Goal: Task Accomplishment & Management: Use online tool/utility

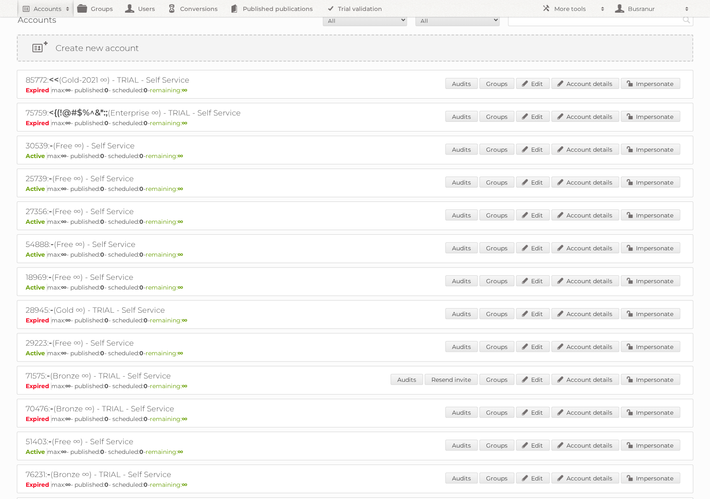
scroll to position [12, 0]
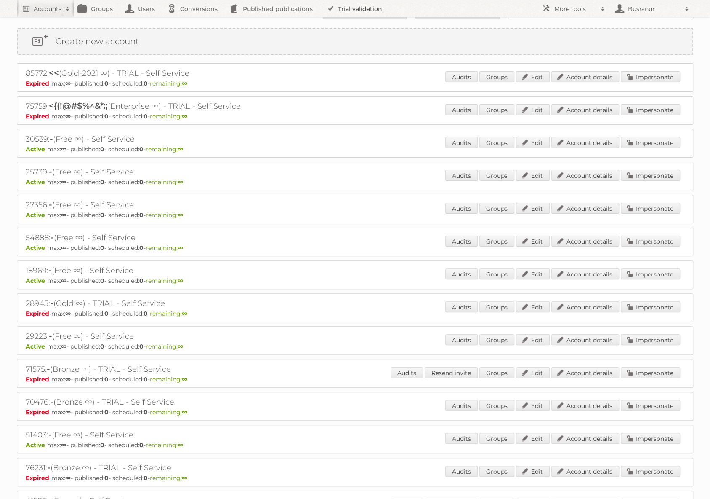
click at [373, 10] on link "Trial validation" at bounding box center [355, 8] width 69 height 17
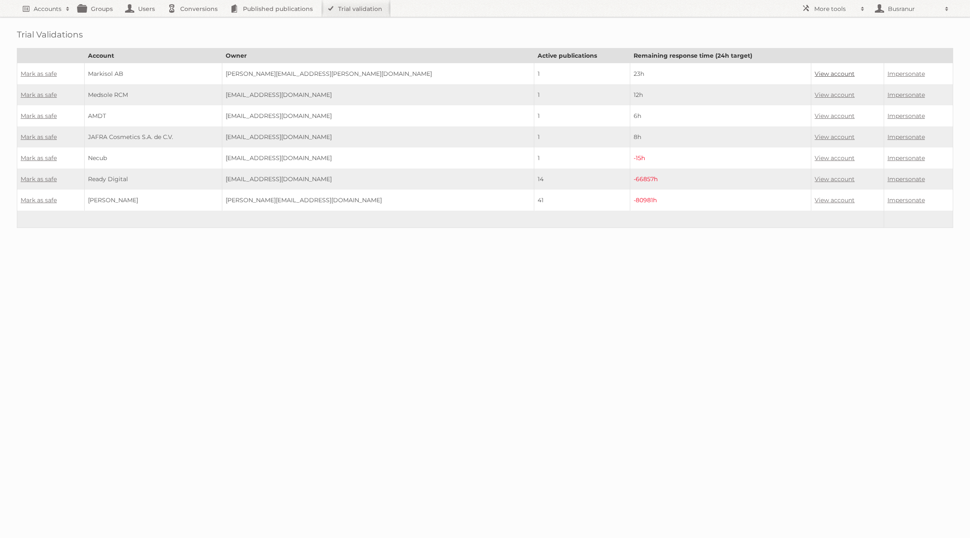
click at [710, 72] on link "View account" at bounding box center [835, 74] width 40 height 8
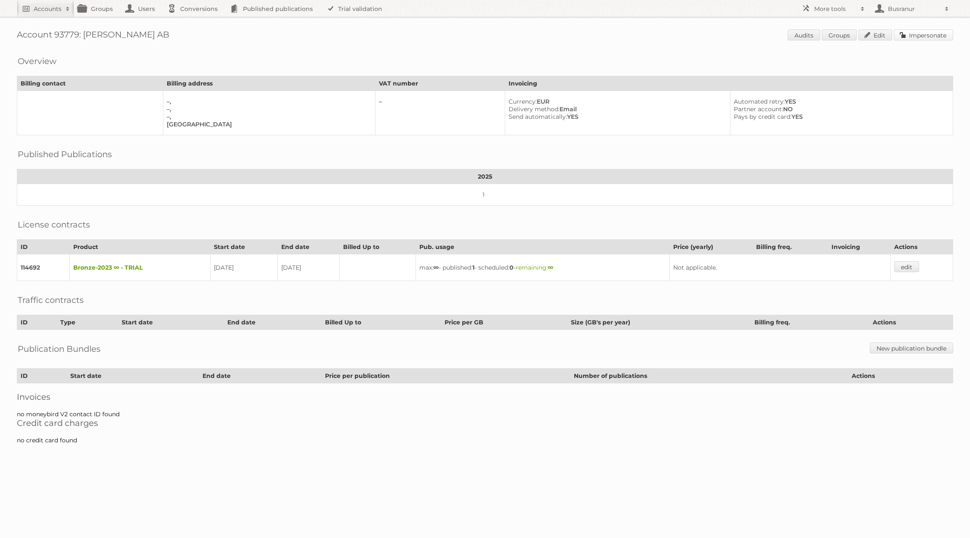
click at [920, 31] on link "Impersonate" at bounding box center [923, 34] width 59 height 11
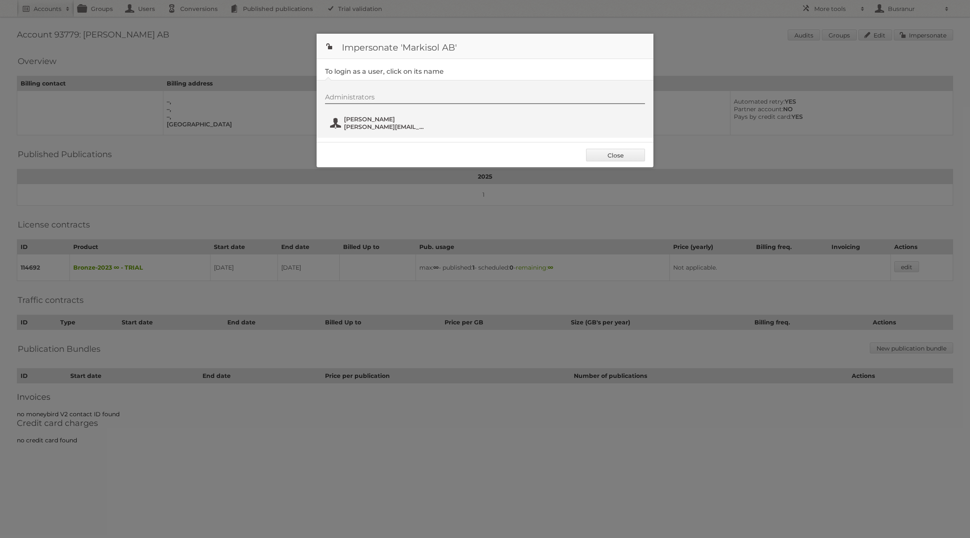
click at [379, 118] on span "Anton Persson" at bounding box center [385, 119] width 82 height 8
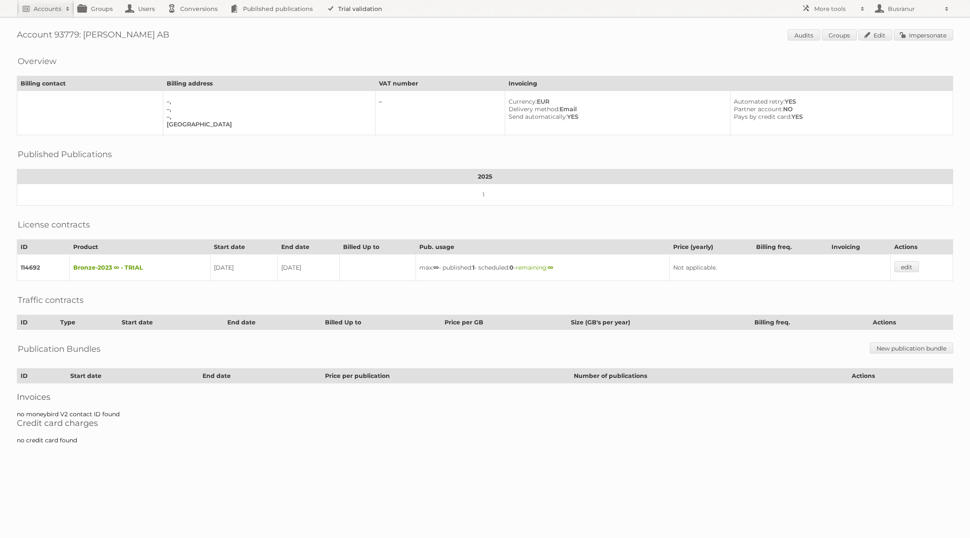
click at [370, 11] on link "Trial validation" at bounding box center [355, 8] width 69 height 17
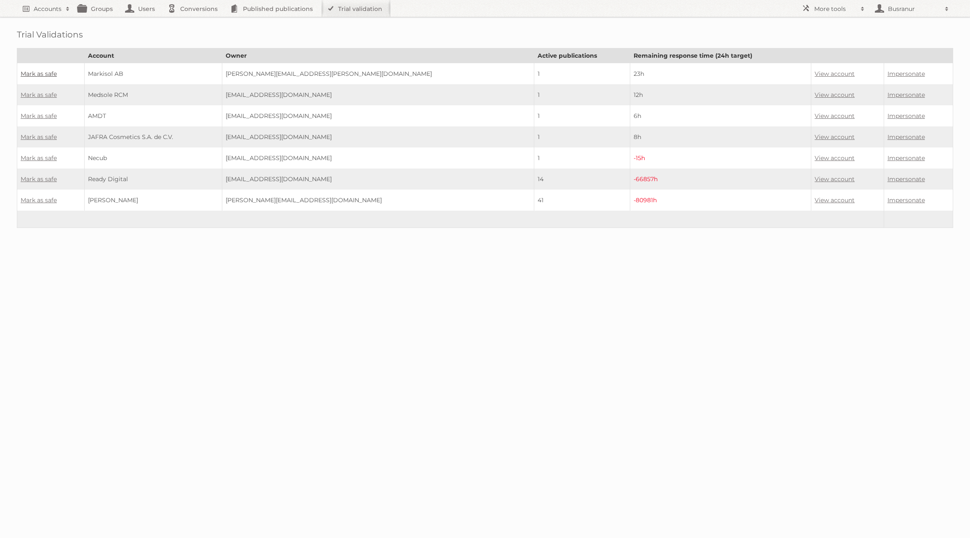
click at [42, 70] on link "Mark as safe" at bounding box center [39, 74] width 36 height 8
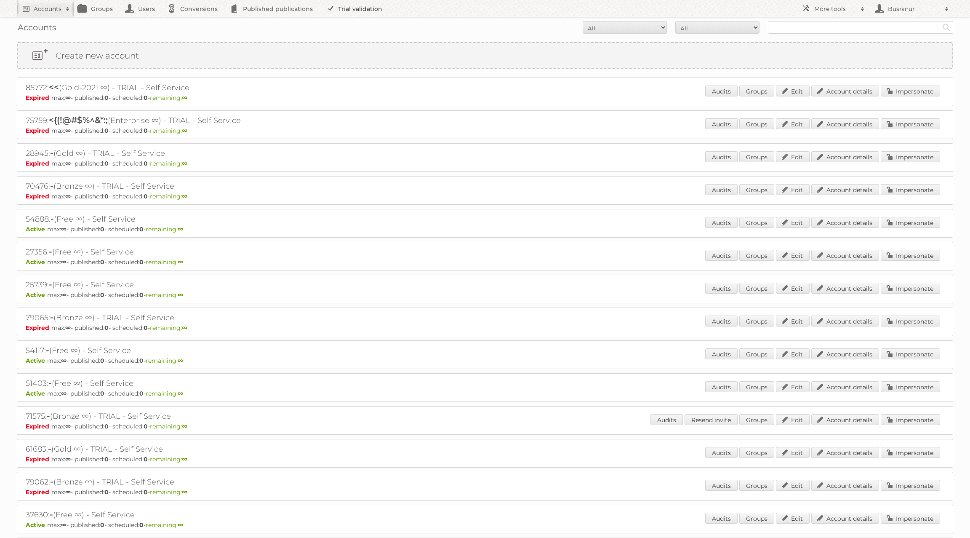
click at [359, 13] on link "Trial validation" at bounding box center [355, 8] width 69 height 17
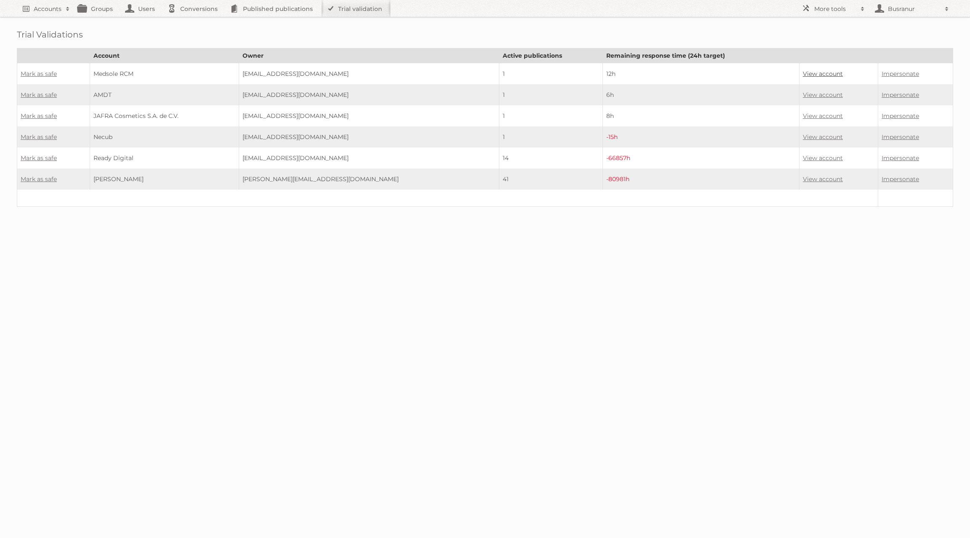
click at [803, 72] on link "View account" at bounding box center [823, 74] width 40 height 8
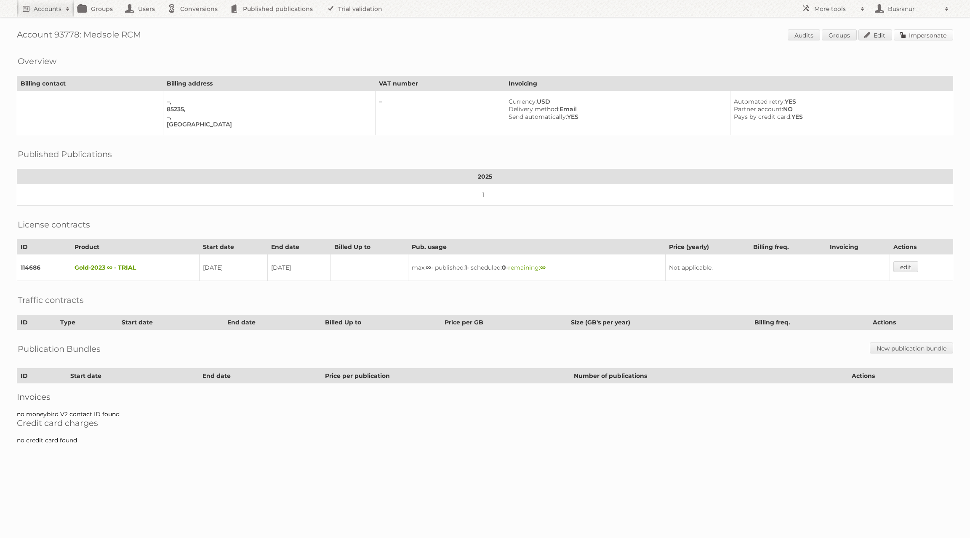
click at [926, 39] on link "Impersonate" at bounding box center [923, 34] width 59 height 11
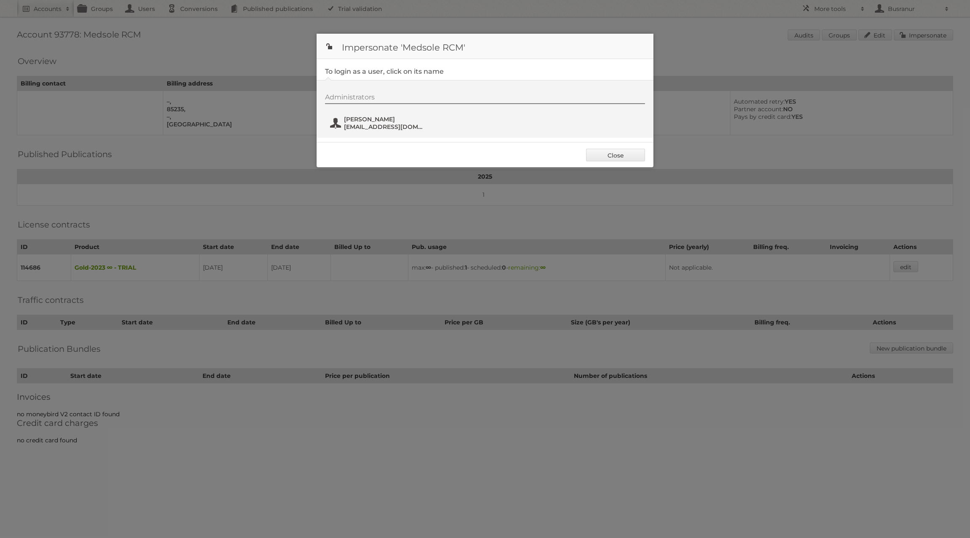
click at [358, 122] on span "Hamza Bajwa" at bounding box center [385, 119] width 82 height 8
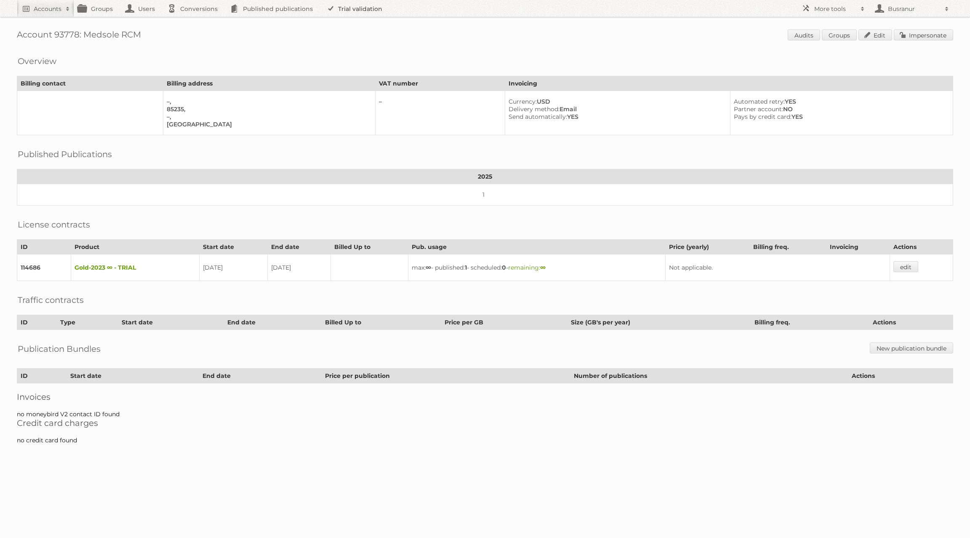
click at [339, 11] on link "Trial validation" at bounding box center [355, 8] width 69 height 17
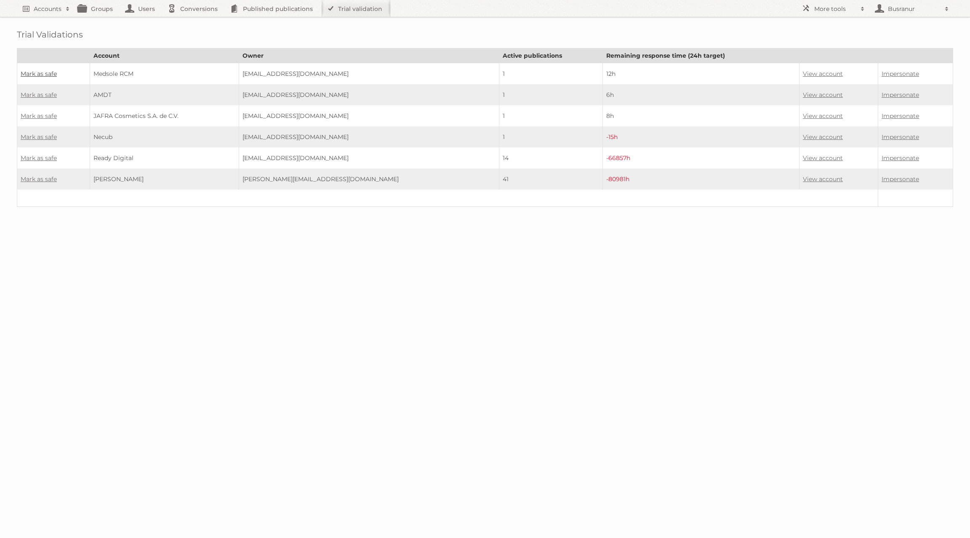
click at [49, 72] on link "Mark as safe" at bounding box center [39, 74] width 36 height 8
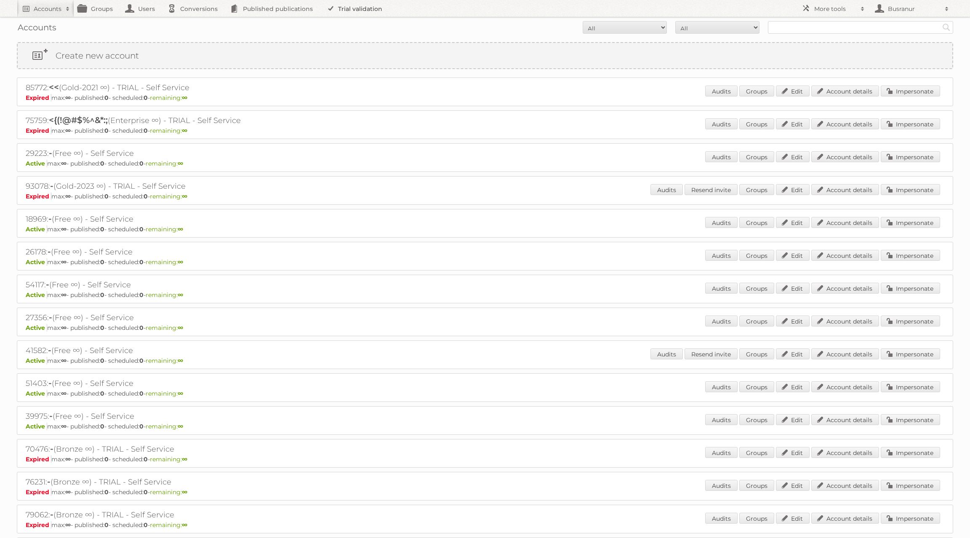
click at [363, 9] on link "Trial validation" at bounding box center [355, 8] width 69 height 17
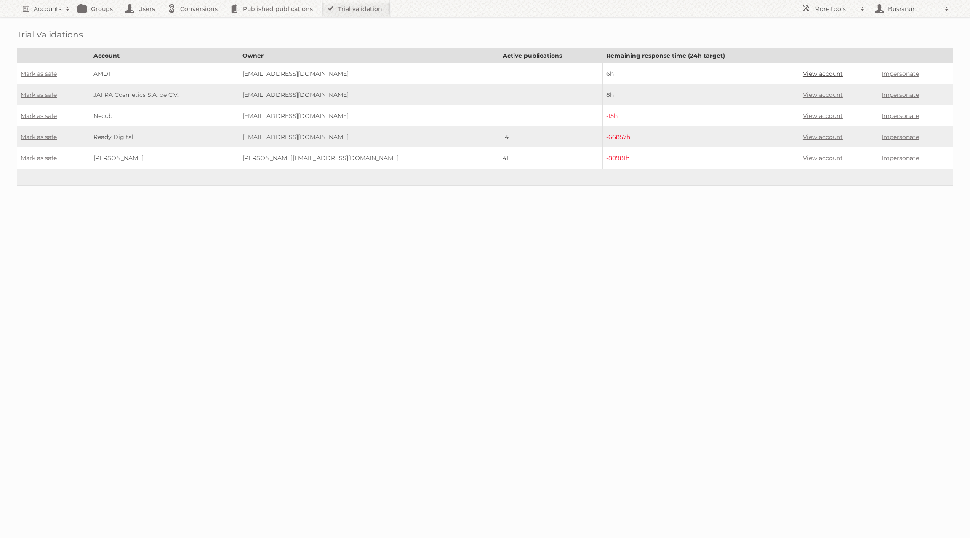
click at [803, 71] on link "View account" at bounding box center [823, 74] width 40 height 8
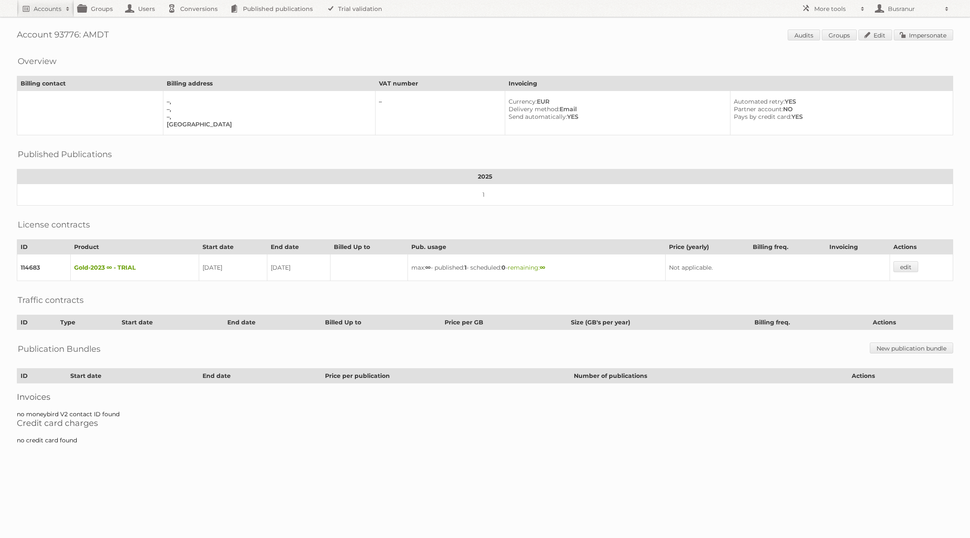
click at [934, 40] on span "Audits Groups Edit Impersonate" at bounding box center [870, 35] width 165 height 13
click at [919, 32] on link "Impersonate" at bounding box center [923, 34] width 59 height 11
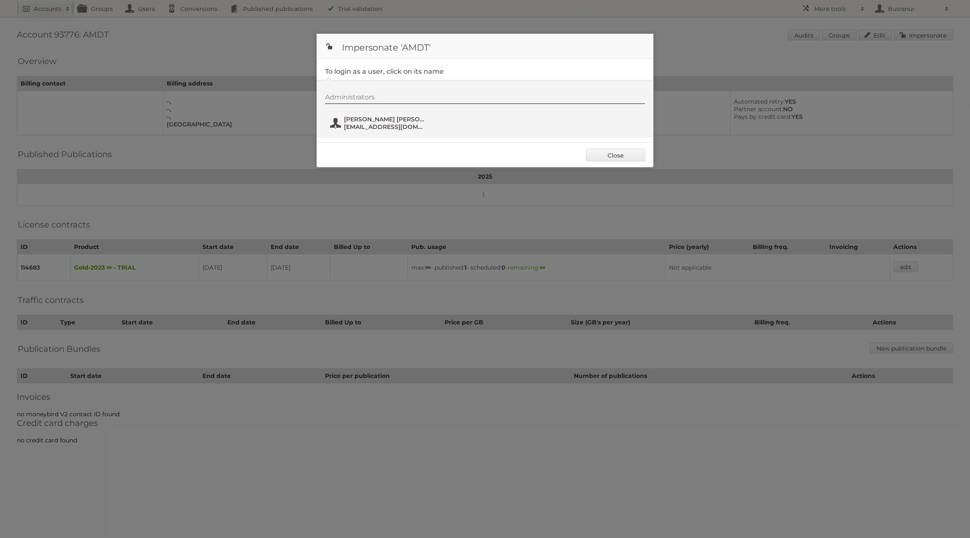
click at [372, 125] on span "hugo.vaz@douroetamega.pt" at bounding box center [385, 127] width 82 height 8
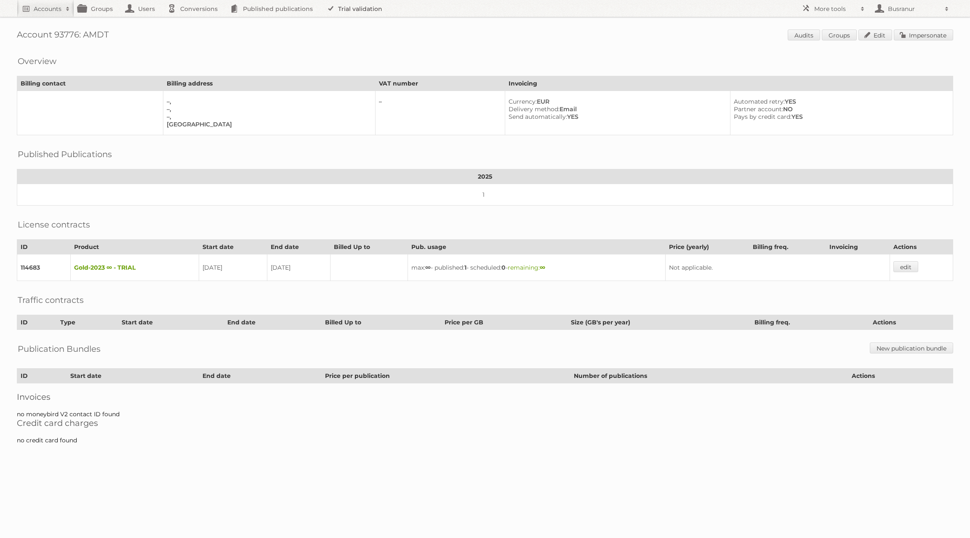
click at [354, 10] on link "Trial validation" at bounding box center [355, 8] width 69 height 17
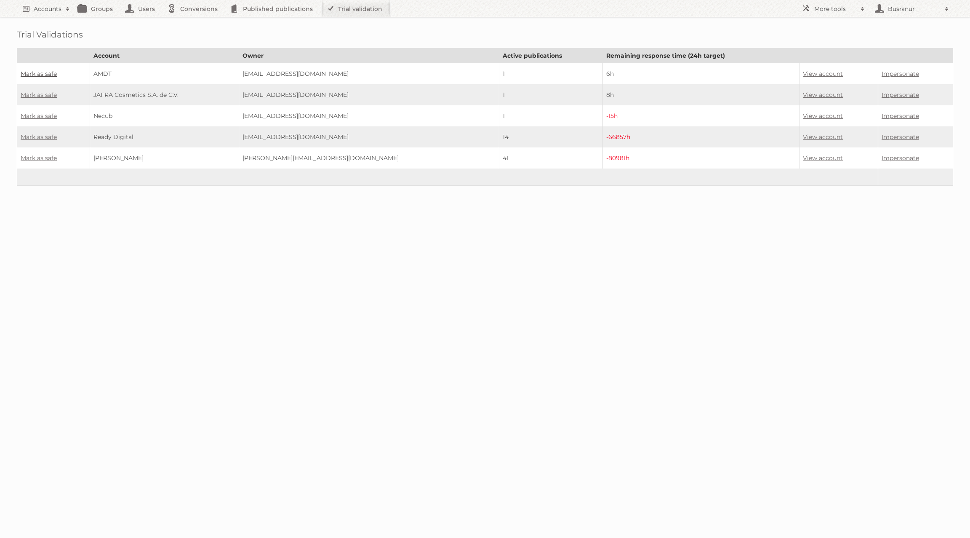
click at [52, 72] on link "Mark as safe" at bounding box center [39, 74] width 36 height 8
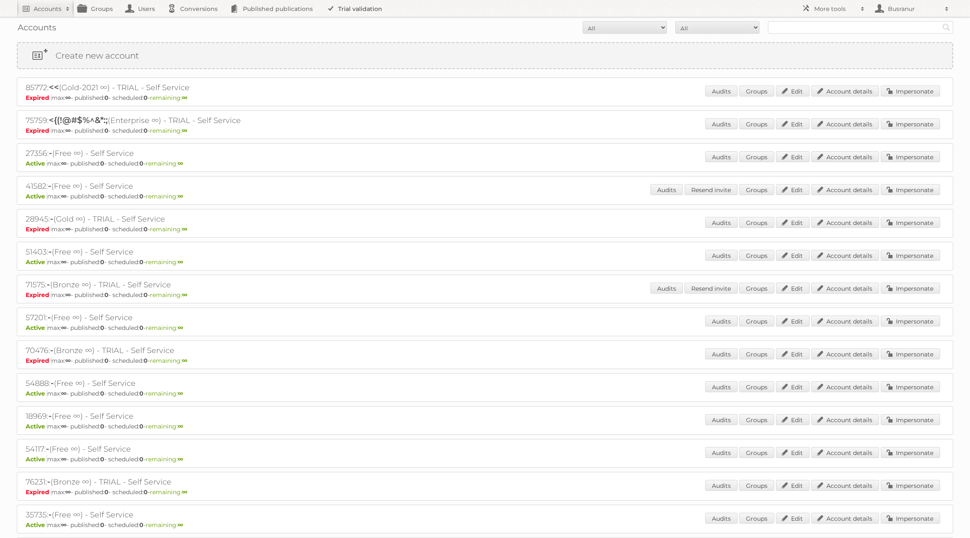
click at [369, 5] on link "Trial validation" at bounding box center [355, 8] width 69 height 17
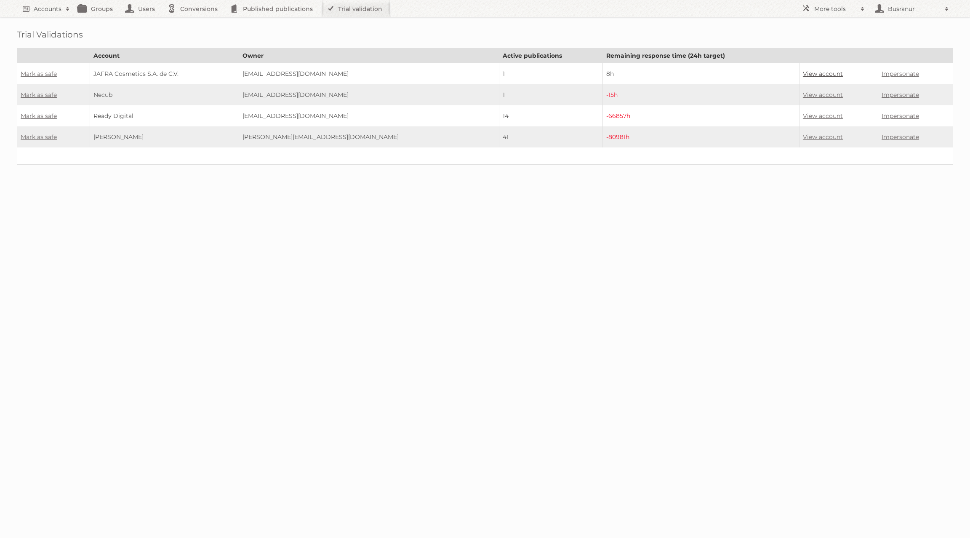
click at [812, 72] on link "View account" at bounding box center [823, 74] width 40 height 8
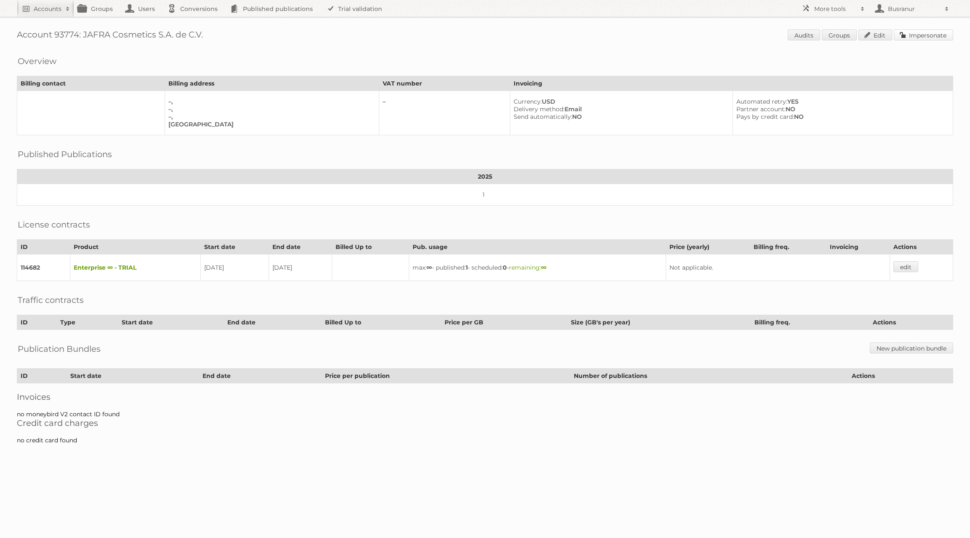
click at [950, 37] on link "Impersonate" at bounding box center [923, 34] width 59 height 11
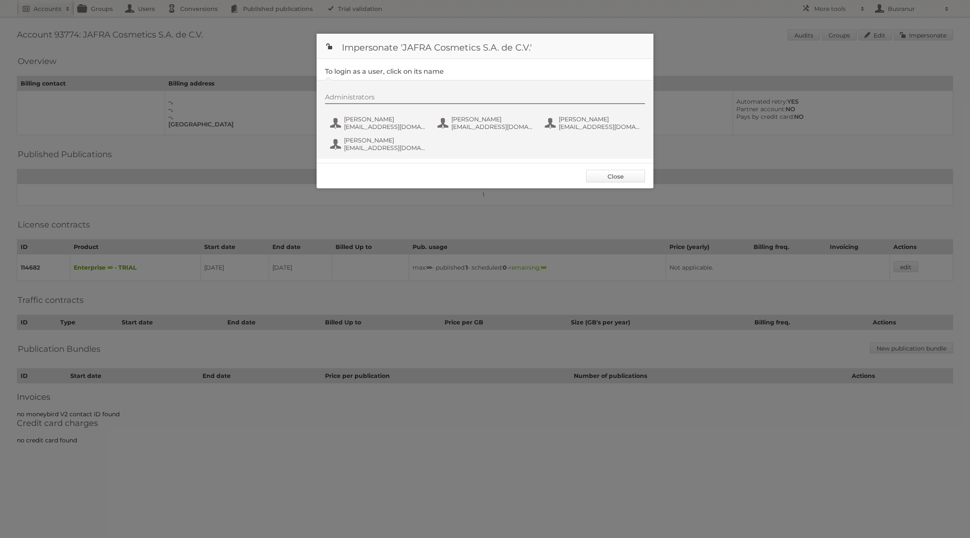
click at [608, 176] on link "Close" at bounding box center [615, 176] width 59 height 13
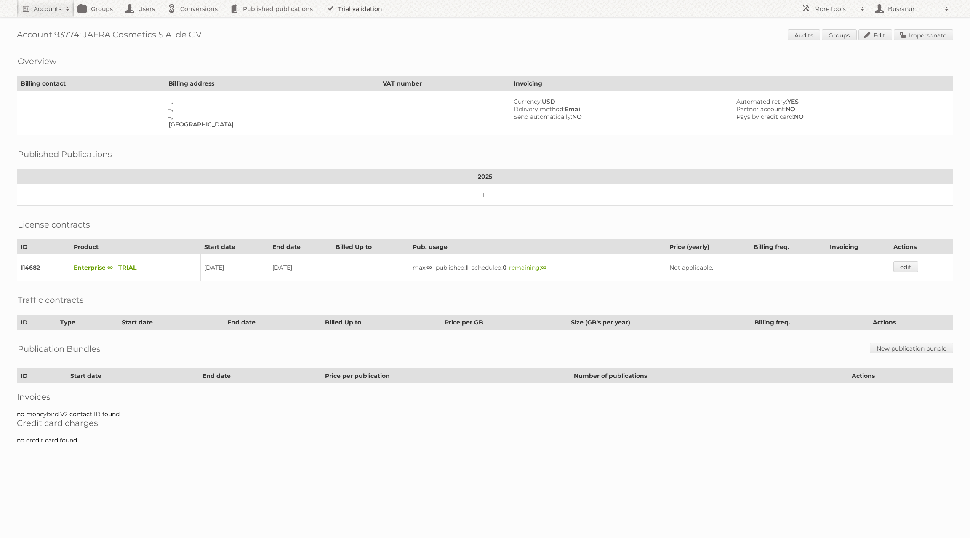
click at [346, 8] on link "Trial validation" at bounding box center [355, 8] width 69 height 17
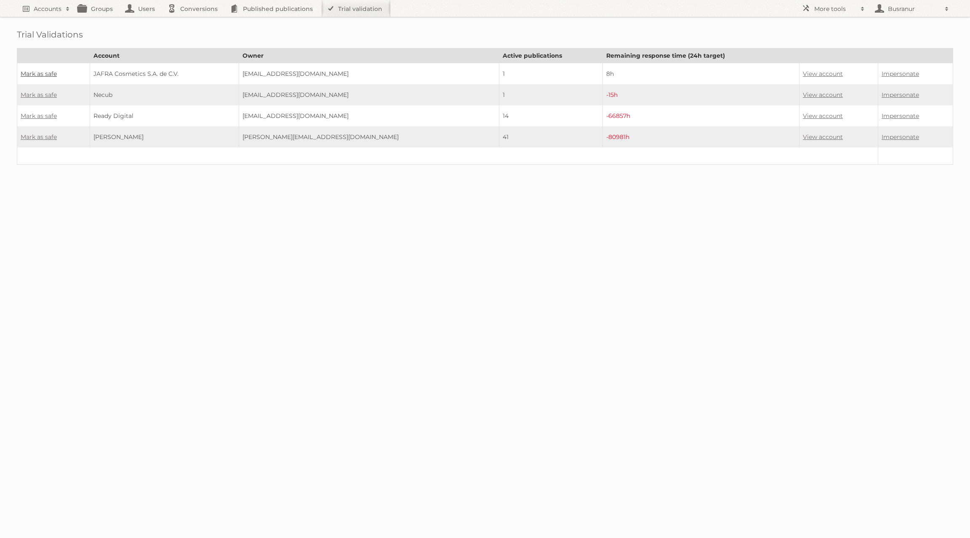
click at [37, 71] on link "Mark as safe" at bounding box center [39, 74] width 36 height 8
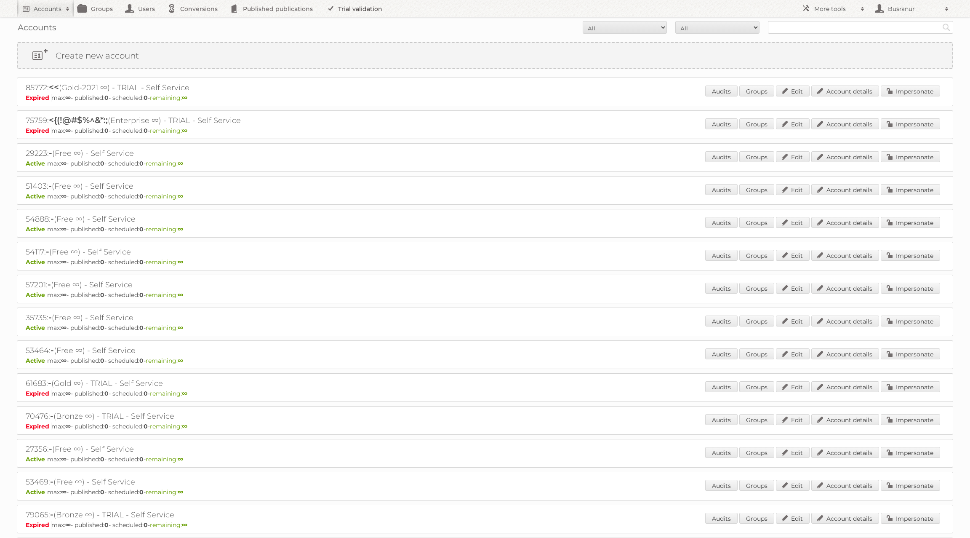
click at [342, 8] on link "Trial validation" at bounding box center [355, 8] width 69 height 17
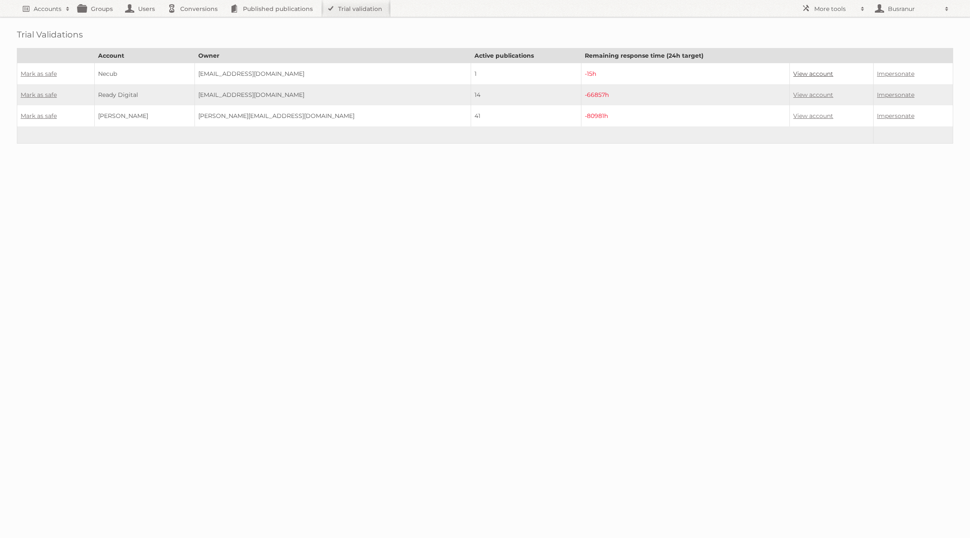
click at [793, 75] on link "View account" at bounding box center [813, 74] width 40 height 8
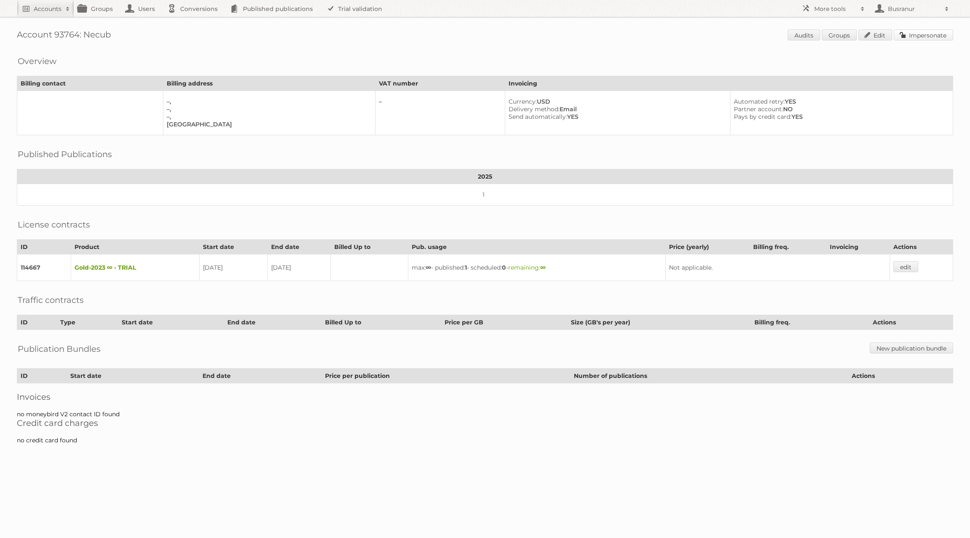
click at [909, 38] on link "Impersonate" at bounding box center [923, 34] width 59 height 11
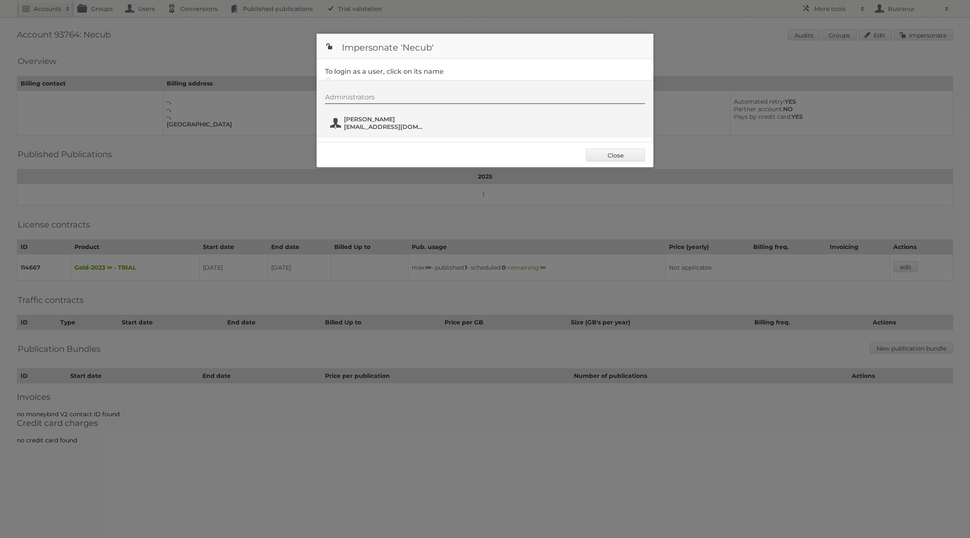
click at [382, 125] on span "ruspeyipsu@necub.com" at bounding box center [385, 127] width 82 height 8
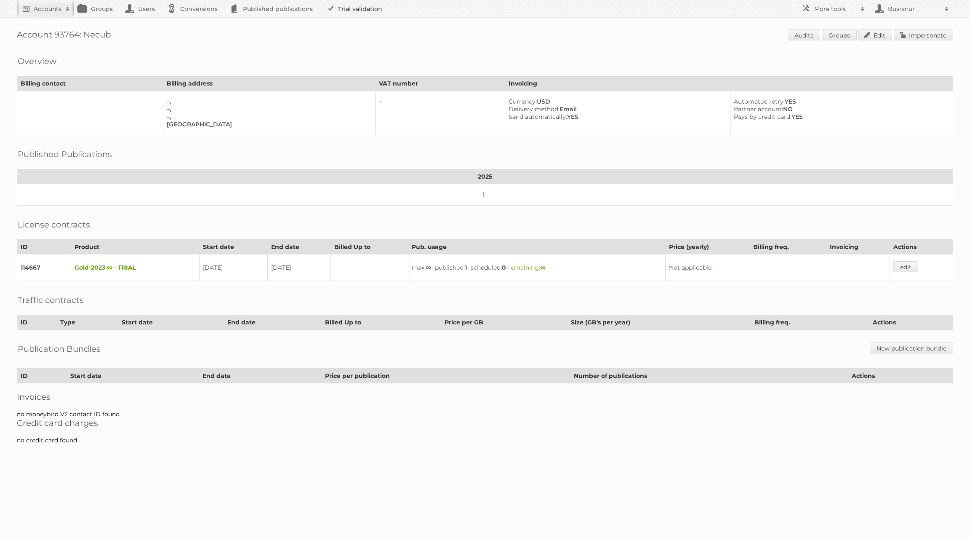
click at [363, 10] on link "Trial validation" at bounding box center [355, 8] width 69 height 17
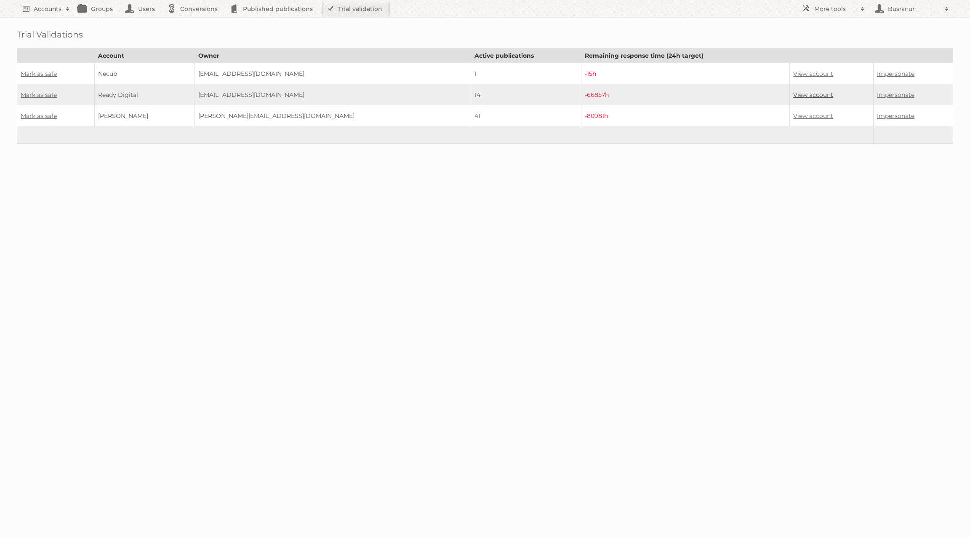
click at [793, 94] on link "View account" at bounding box center [813, 95] width 40 height 8
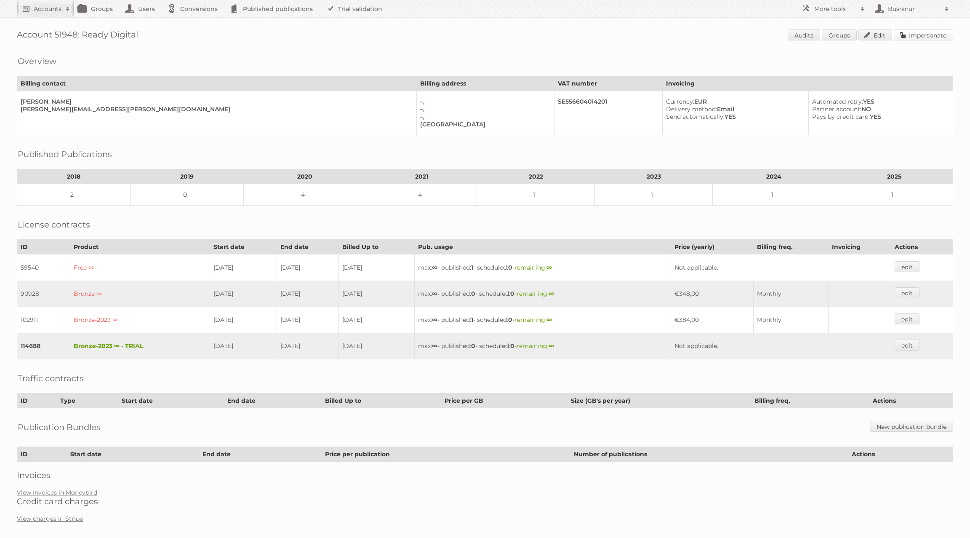
click at [933, 38] on link "Impersonate" at bounding box center [923, 34] width 59 height 11
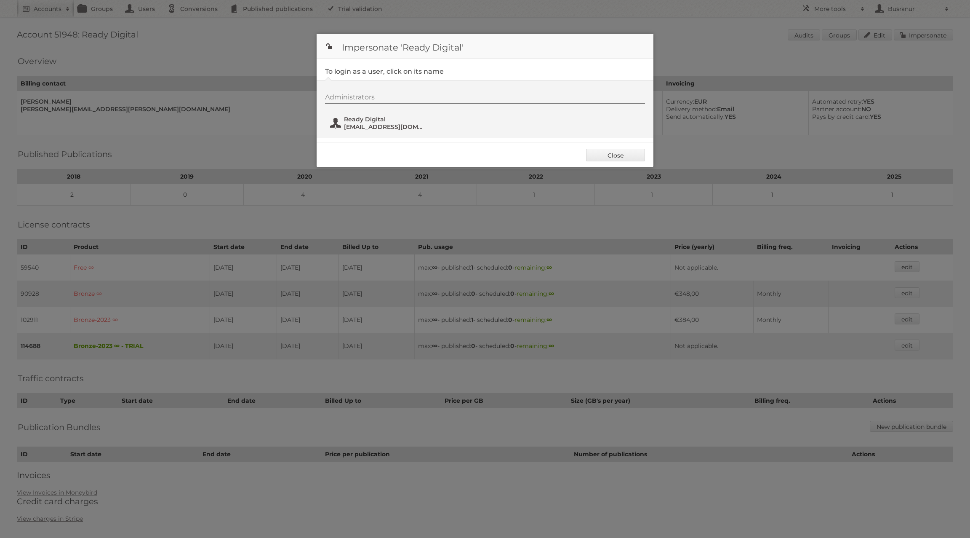
click at [374, 124] on span "[EMAIL_ADDRESS][DOMAIN_NAME]" at bounding box center [385, 127] width 82 height 8
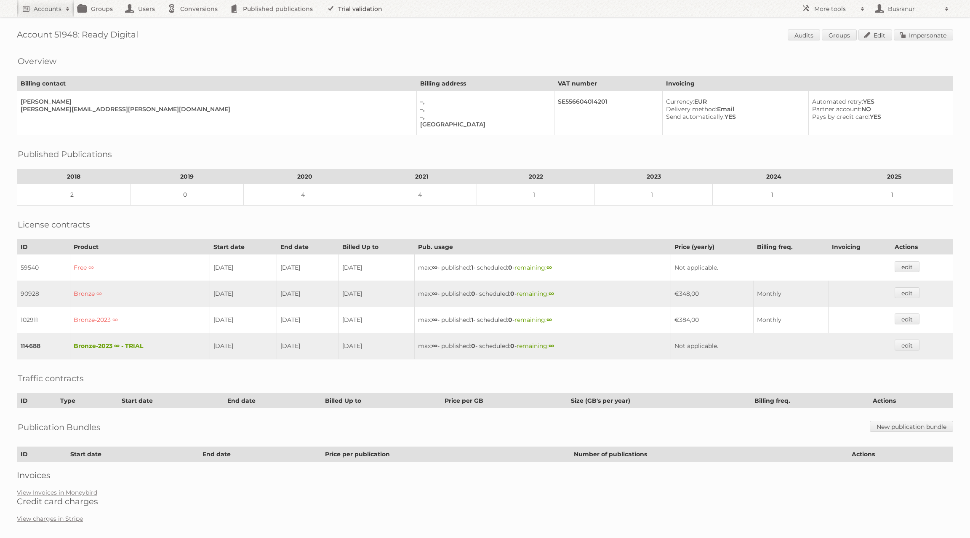
click at [346, 12] on link "Trial validation" at bounding box center [355, 8] width 69 height 17
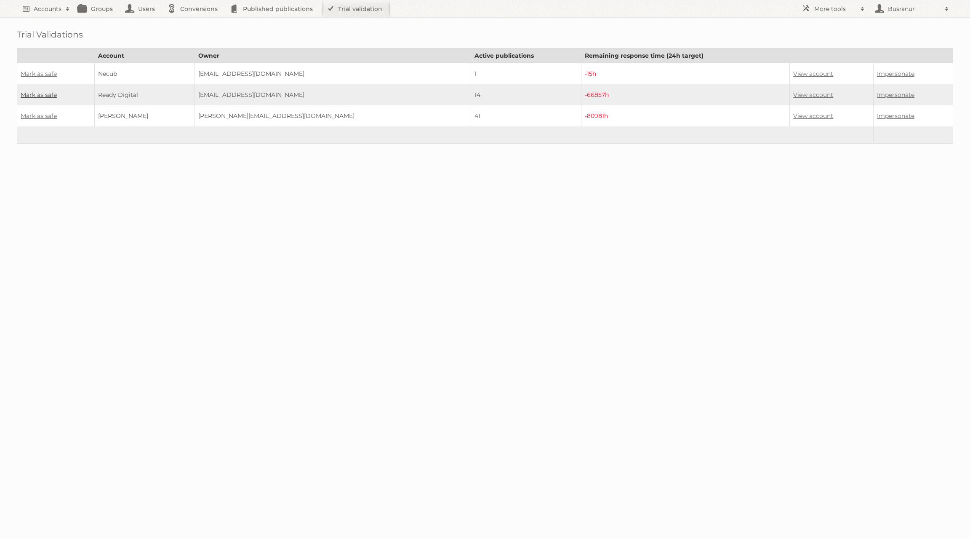
click at [35, 93] on link "Mark as safe" at bounding box center [39, 95] width 36 height 8
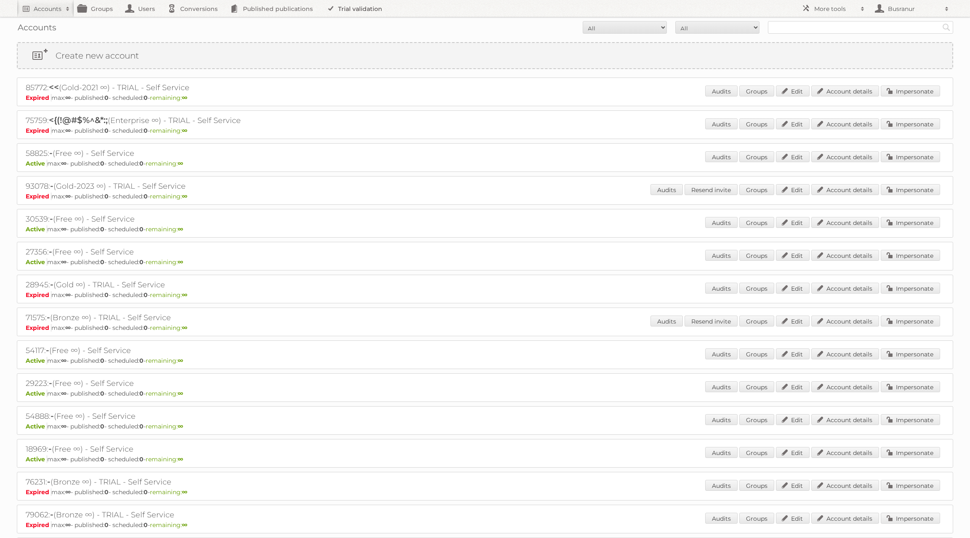
click at [374, 11] on link "Trial validation" at bounding box center [355, 8] width 69 height 17
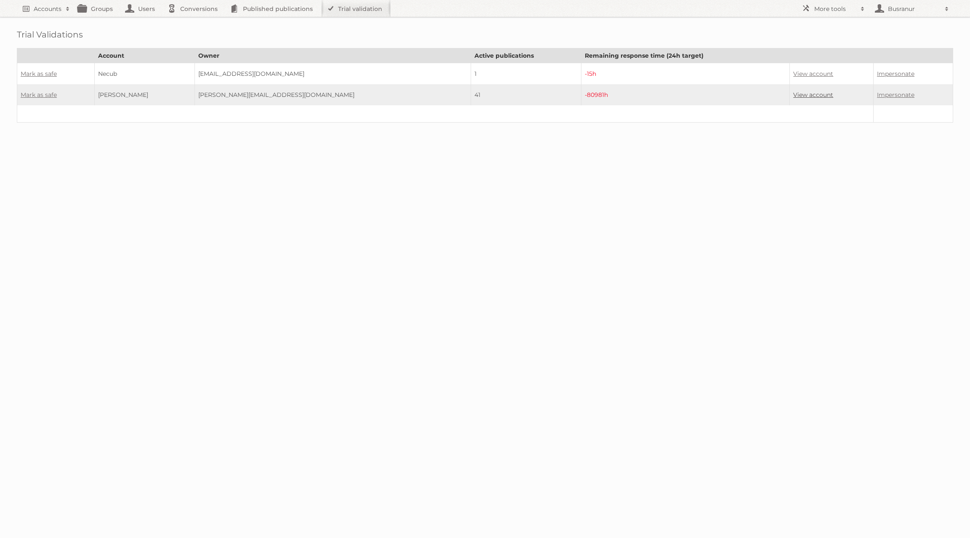
click at [793, 94] on link "View account" at bounding box center [813, 95] width 40 height 8
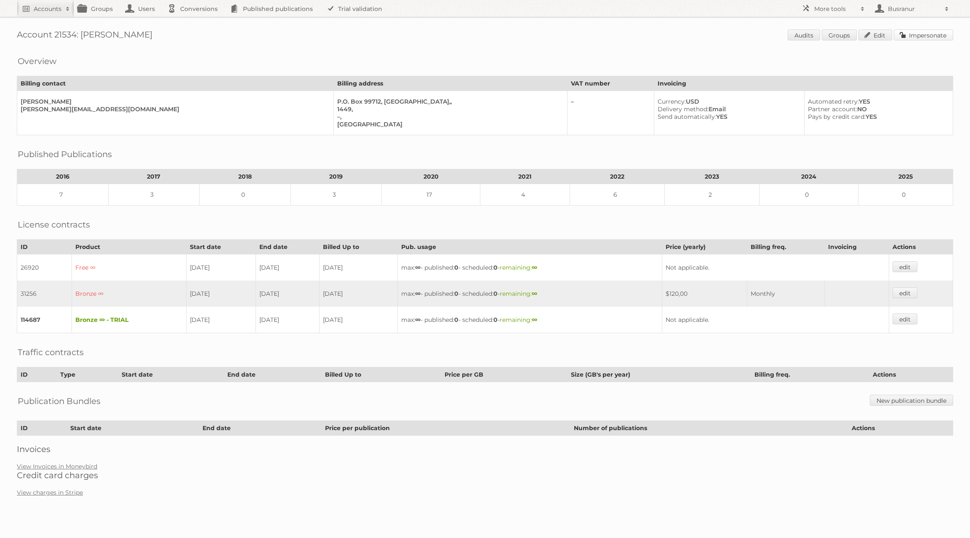
click at [916, 34] on link "Impersonate" at bounding box center [923, 34] width 59 height 11
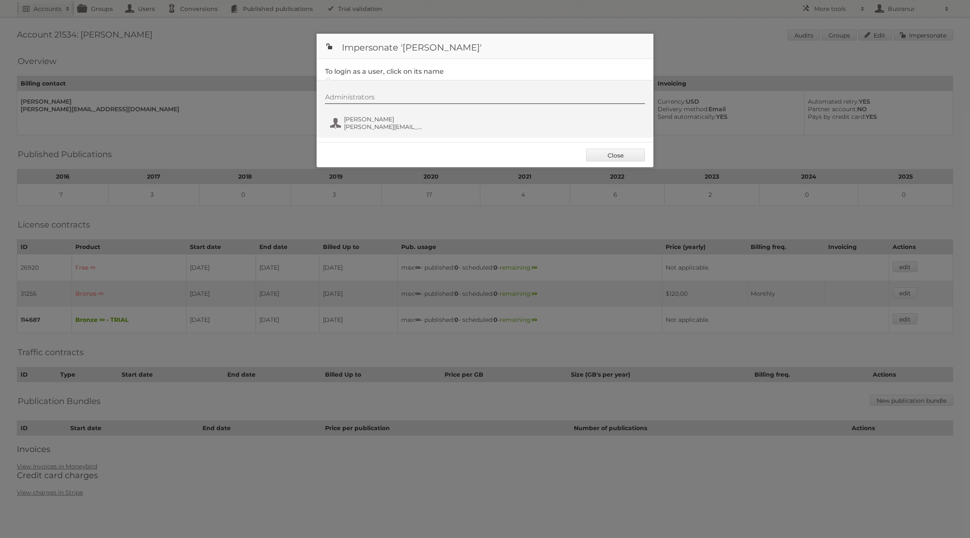
click at [365, 131] on div "Administrators [PERSON_NAME] [PERSON_NAME][EMAIL_ADDRESS][DOMAIN_NAME]" at bounding box center [489, 113] width 328 height 40
click at [366, 124] on span "[PERSON_NAME][EMAIL_ADDRESS][DOMAIN_NAME]" at bounding box center [385, 127] width 82 height 8
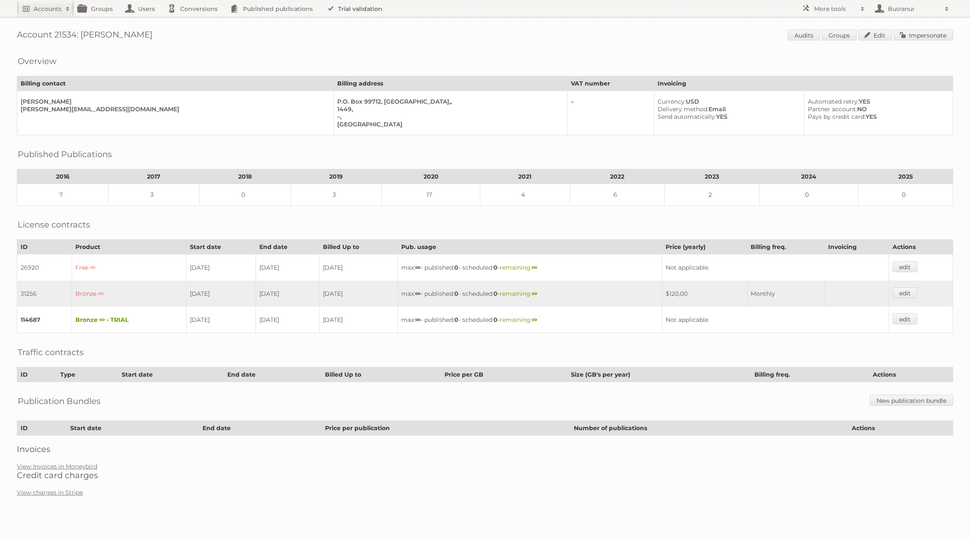
click at [359, 13] on link "Trial validation" at bounding box center [355, 8] width 69 height 17
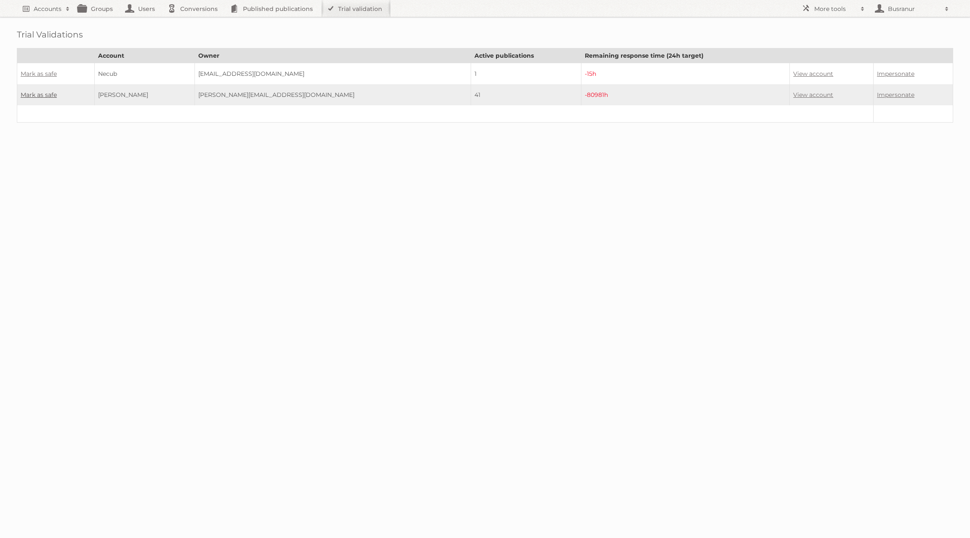
click at [35, 96] on link "Mark as safe" at bounding box center [39, 95] width 36 height 8
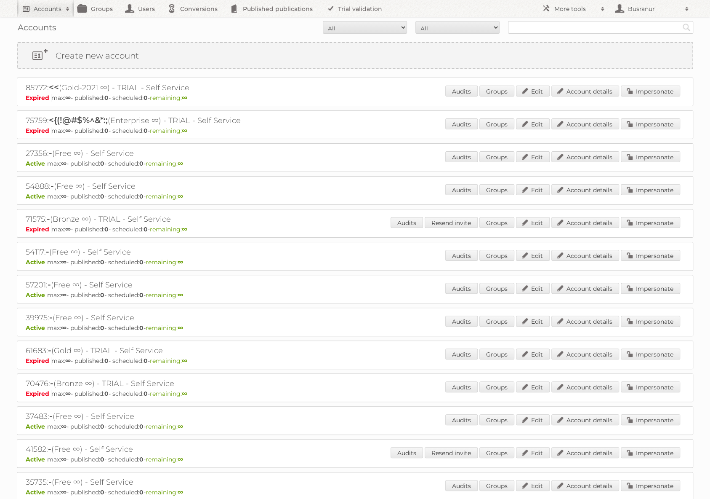
scroll to position [0, 0]
click at [40, 6] on h2 "Accounts" at bounding box center [48, 9] width 28 height 8
type input"] "[EMAIL_ADDRESS][DOMAIN_NAME]"
click at [194, 21] on input "Search" at bounding box center [200, 27] width 13 height 13
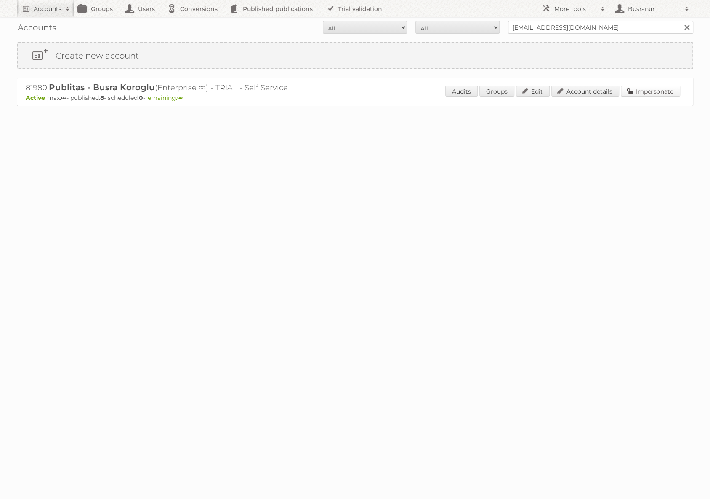
click at [670, 89] on link "Impersonate" at bounding box center [650, 90] width 59 height 11
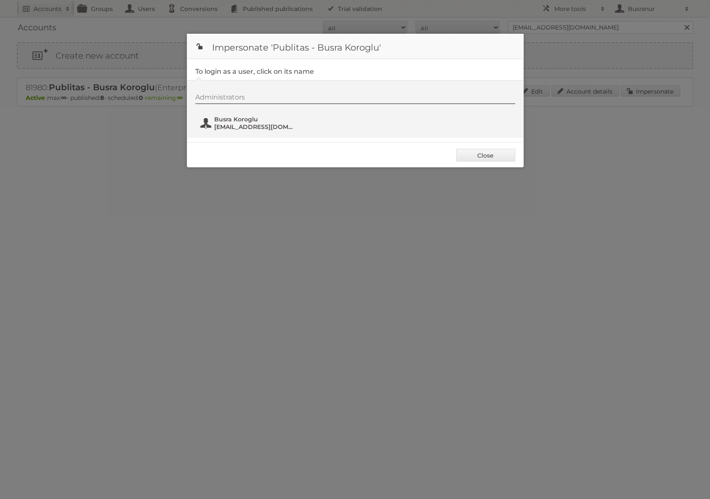
click at [243, 123] on span "busranur@publitas.com" at bounding box center [255, 127] width 82 height 8
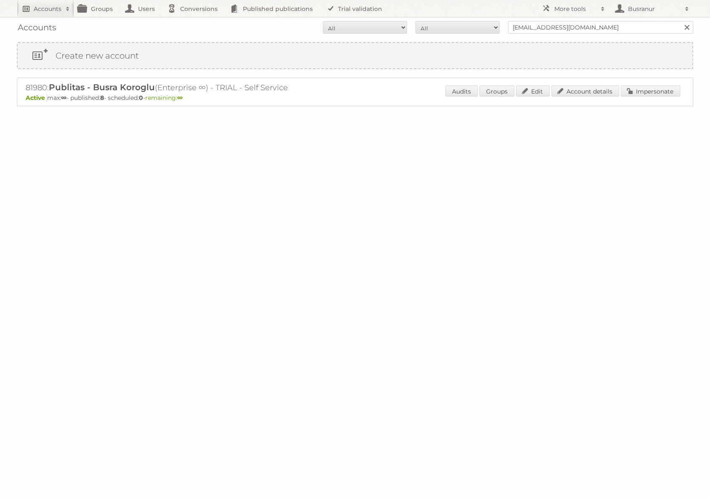
click at [42, 10] on h2 "Accounts" at bounding box center [48, 9] width 28 height 8
click at [54, 33] on input"] "text" at bounding box center [113, 27] width 185 height 13
paste input"] "c.herrera@publitas.com"
type input"] "c.herrera@publitas.com"
click at [194, 21] on input "Search" at bounding box center [200, 27] width 13 height 13
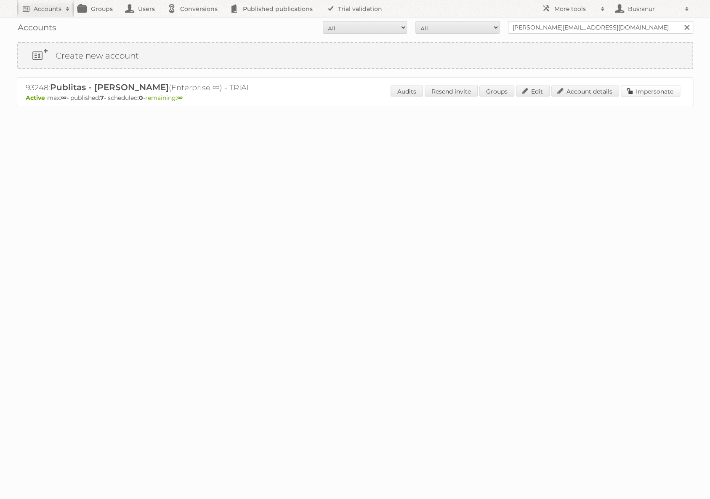
click at [654, 86] on link "Impersonate" at bounding box center [650, 90] width 59 height 11
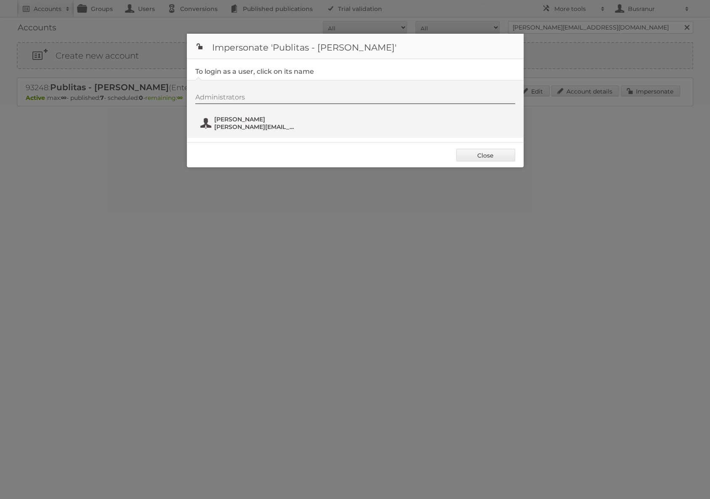
click at [207, 122] on button "[PERSON_NAME] [PERSON_NAME][EMAIL_ADDRESS][DOMAIN_NAME]" at bounding box center [249, 123] width 99 height 17
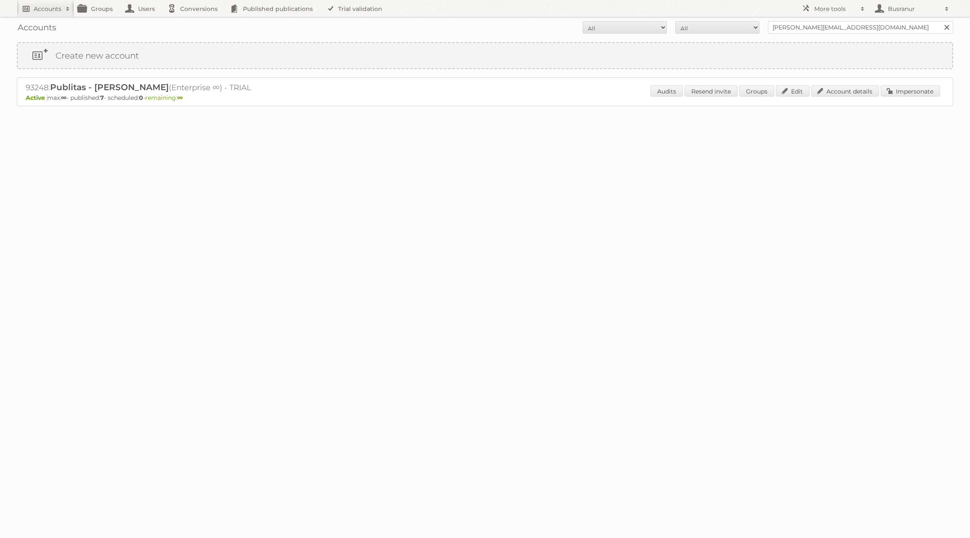
click at [40, 11] on h2 "Accounts" at bounding box center [48, 9] width 28 height 8
type input"] "[EMAIL_ADDRESS][DOMAIN_NAME]"
click at [194, 21] on input "Search" at bounding box center [200, 27] width 13 height 13
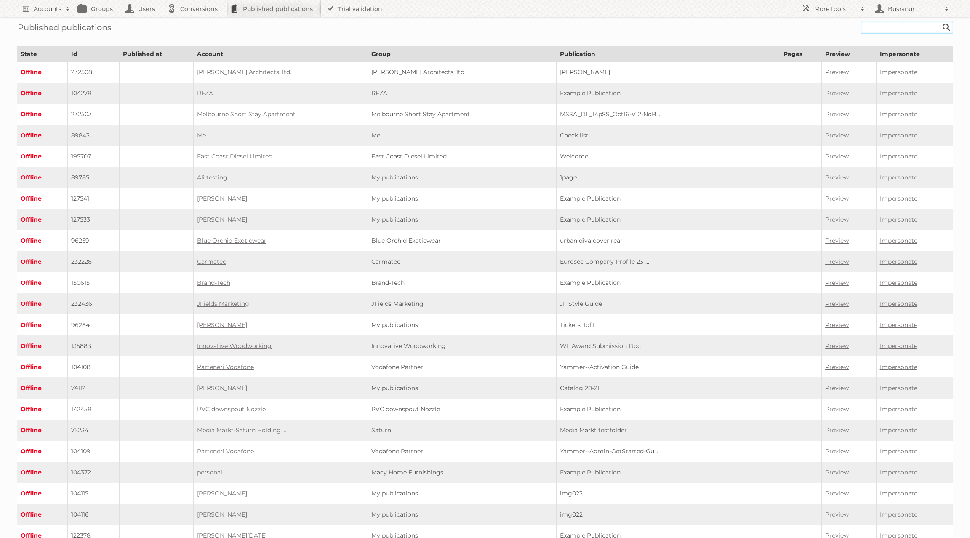
click at [873, 28] on input "text" at bounding box center [907, 27] width 93 height 13
paste input "https://view.publitas.com/f-knop/f-knop"
click at [899, 27] on input "https://view.publitas.com/f-knop/f-knop" at bounding box center [907, 27] width 93 height 13
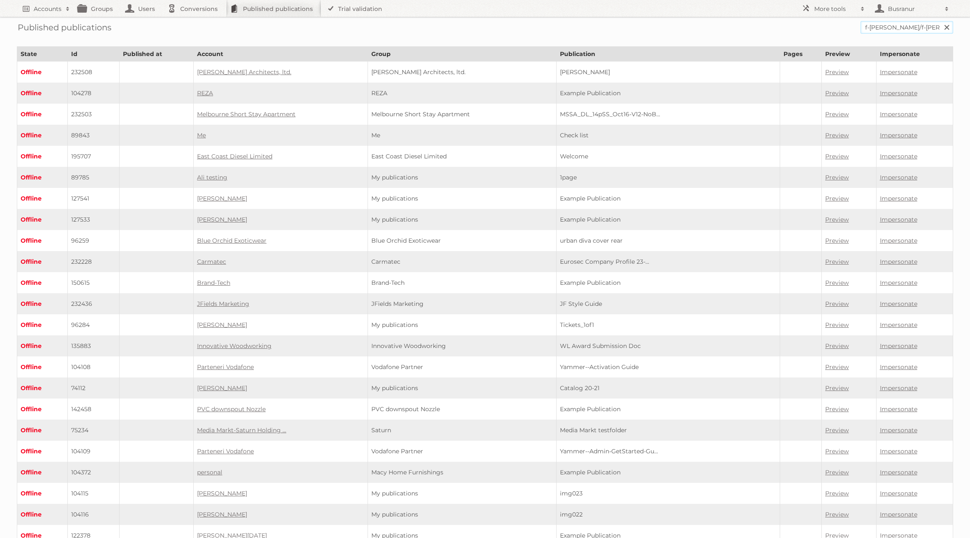
type input "f-knop/f-knop"
click at [940, 21] on input "Search" at bounding box center [946, 27] width 13 height 13
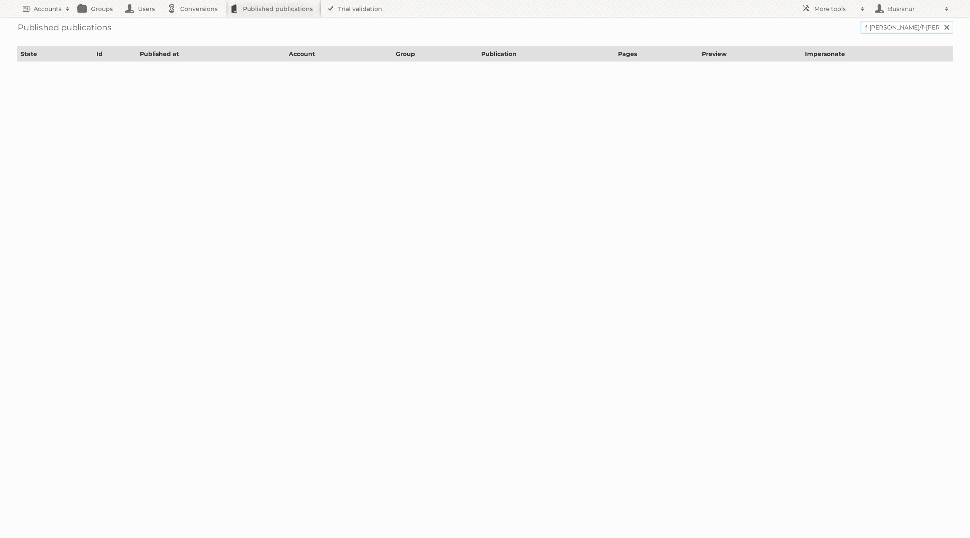
click at [907, 27] on input "f-[PERSON_NAME]/f-[PERSON_NAME]" at bounding box center [907, 27] width 93 height 13
type input "f-[PERSON_NAME]"
click at [940, 21] on input "Search" at bounding box center [946, 27] width 13 height 13
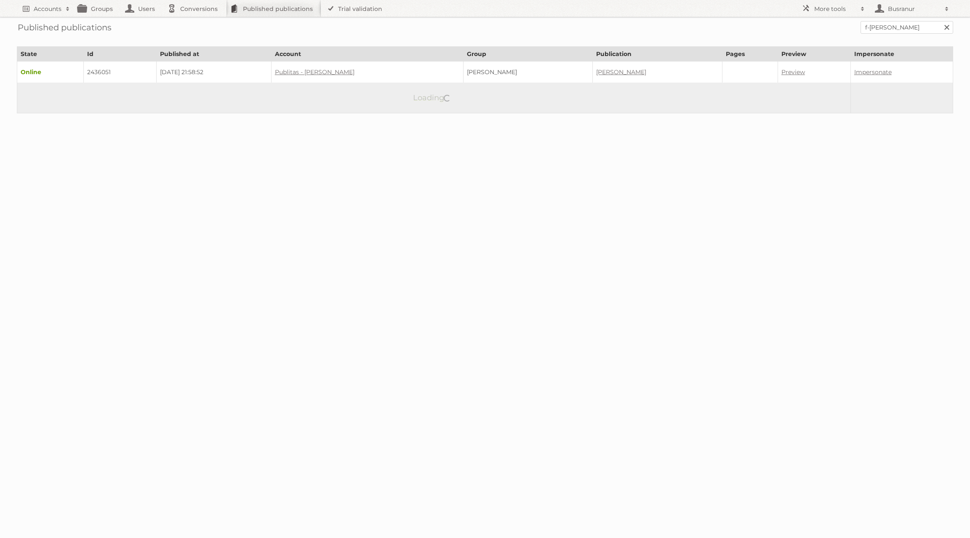
click at [98, 72] on td "2436051" at bounding box center [119, 71] width 73 height 21
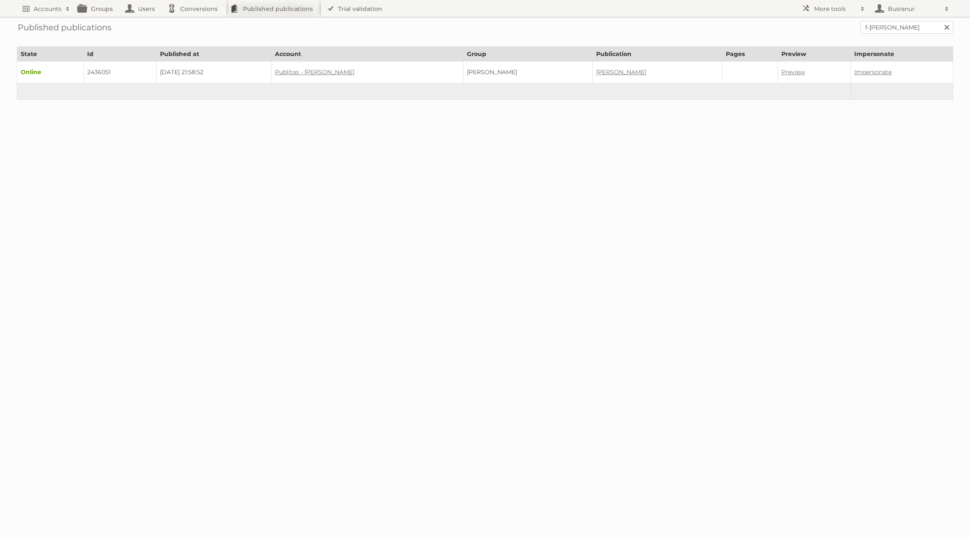
copy td "2436051"
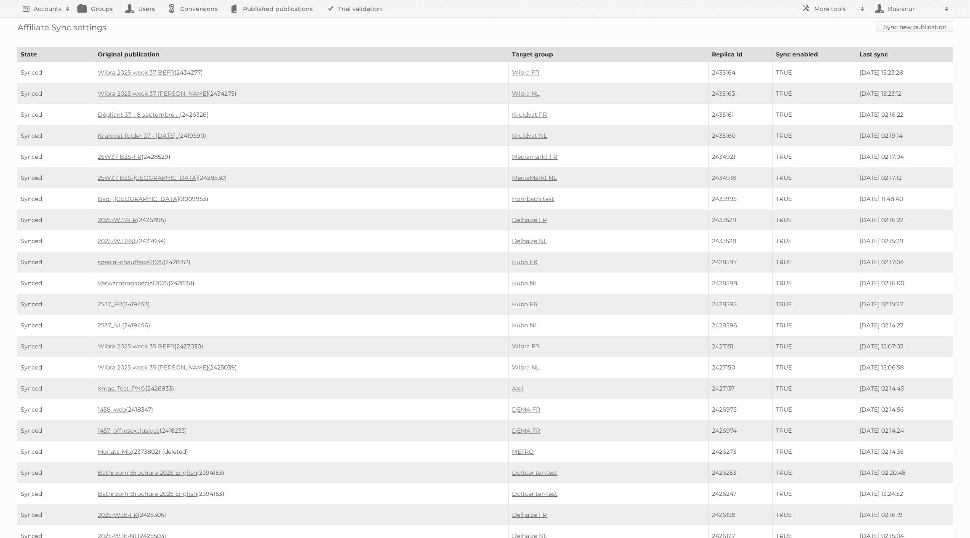
click at [905, 27] on link "Sync new publication" at bounding box center [915, 26] width 77 height 11
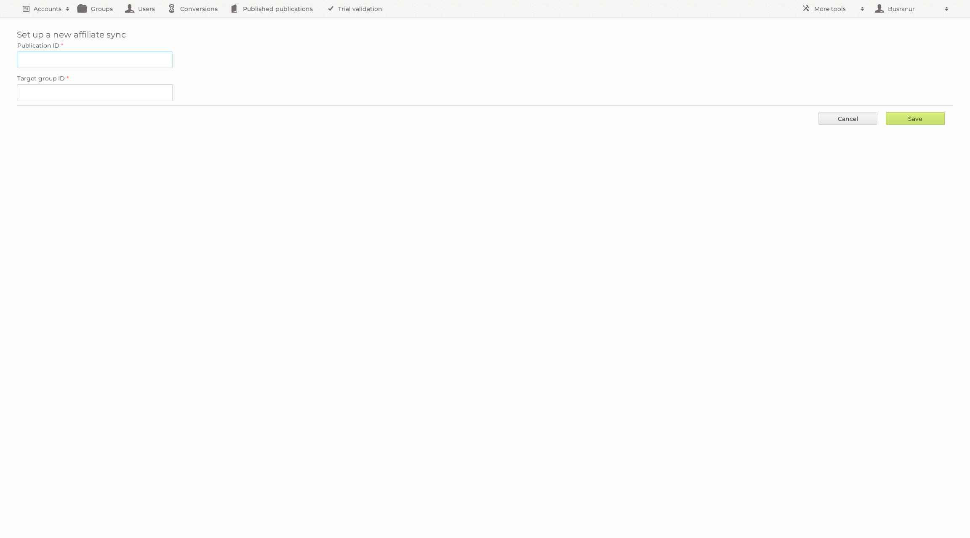
click at [61, 56] on input "Publication ID" at bounding box center [95, 59] width 156 height 17
paste input "2436051"
type input "2436051"
click at [61, 86] on input "Target group ID" at bounding box center [95, 92] width 156 height 17
paste input "101594"
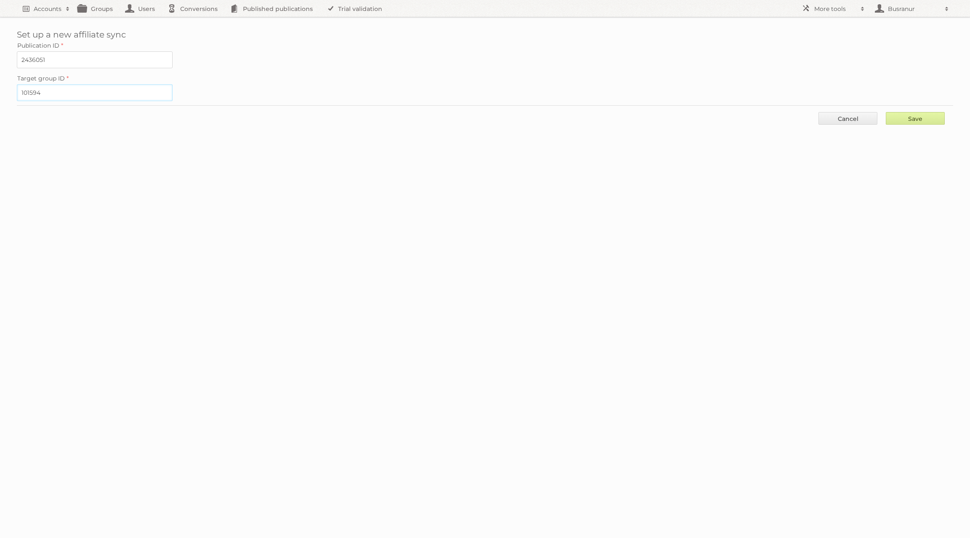
type input "101594"
click at [916, 112] on input "Save" at bounding box center [915, 118] width 59 height 13
type input "..."
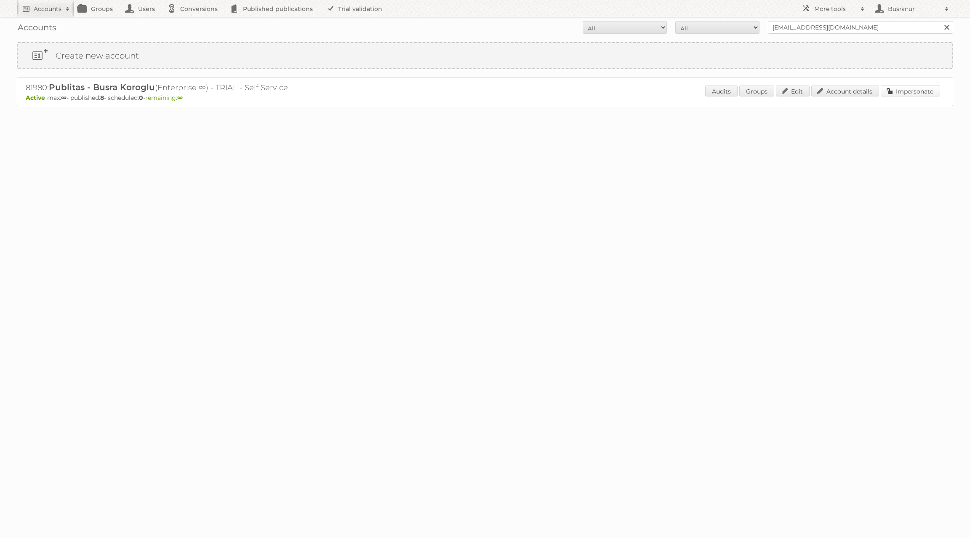
click at [913, 87] on link "Impersonate" at bounding box center [910, 90] width 59 height 11
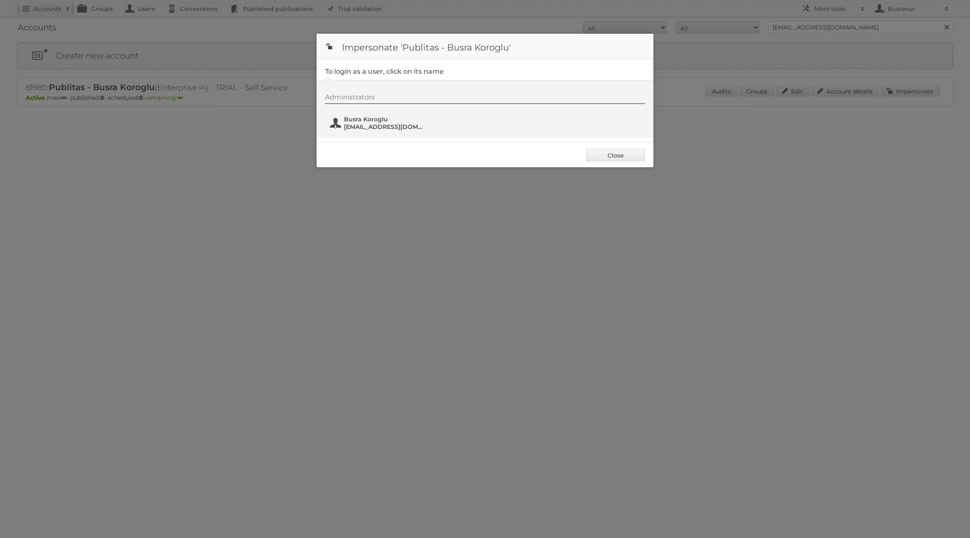
click at [358, 124] on span "busranur@publitas.com" at bounding box center [385, 127] width 82 height 8
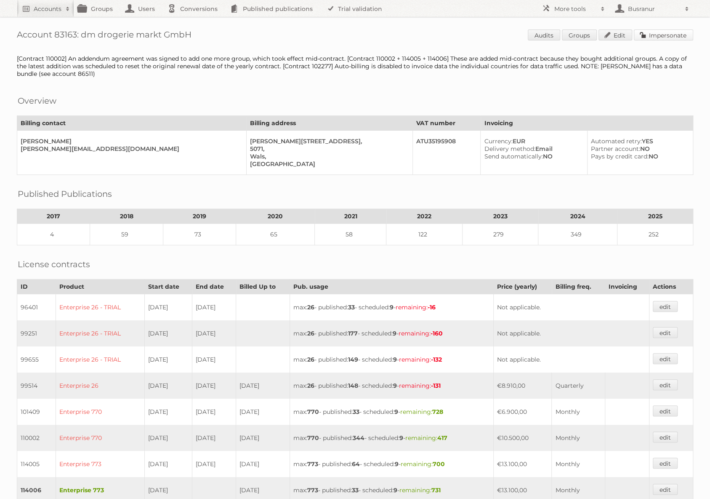
click at [673, 36] on link "Impersonate" at bounding box center [663, 34] width 59 height 11
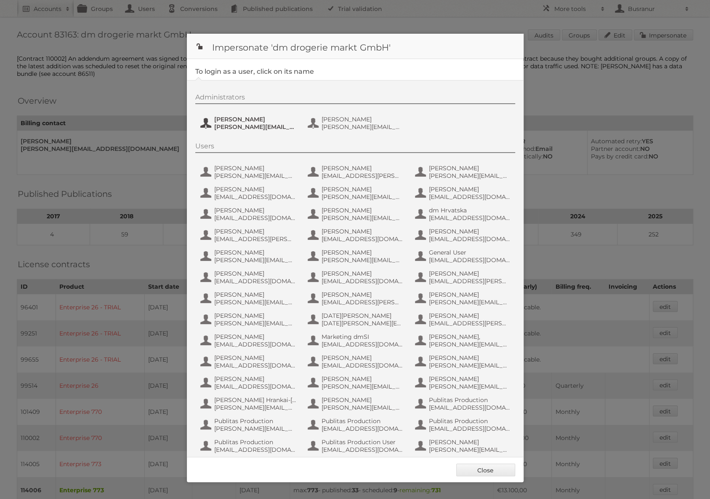
click at [254, 121] on span "[PERSON_NAME]" at bounding box center [255, 119] width 82 height 8
